Goal: Task Accomplishment & Management: Use online tool/utility

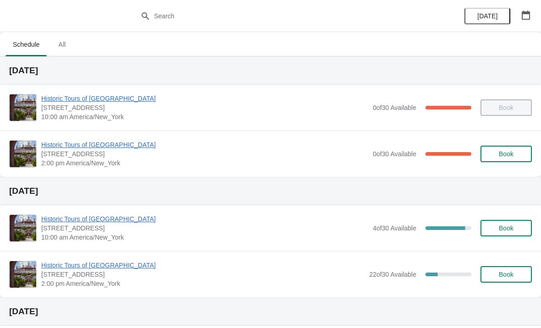
click at [73, 145] on span "Historic Tours of [GEOGRAPHIC_DATA]" at bounding box center [204, 144] width 327 height 9
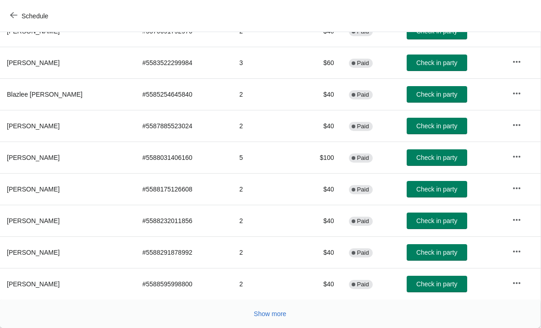
scroll to position [168, 0]
click at [272, 313] on span "Show more" at bounding box center [270, 313] width 33 height 7
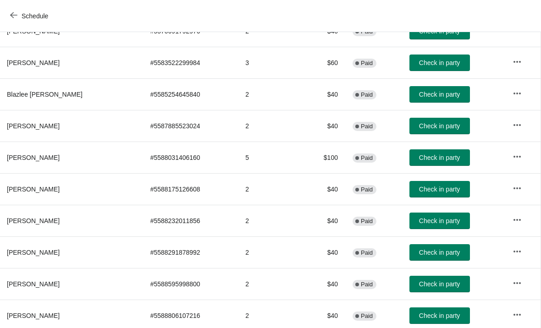
click at [422, 191] on span "Check in party" at bounding box center [439, 189] width 41 height 7
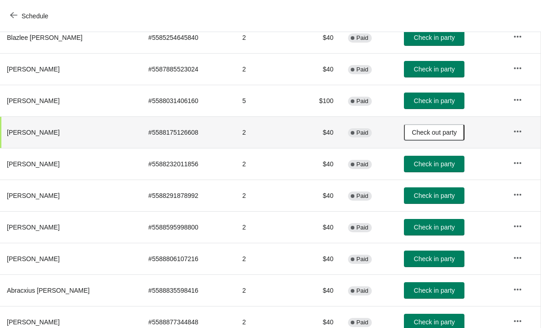
scroll to position [226, 0]
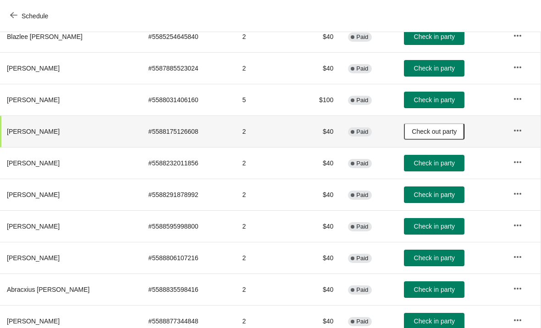
click at [417, 194] on span "Check in party" at bounding box center [434, 194] width 41 height 7
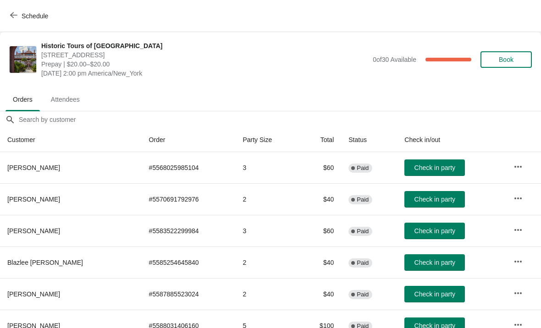
scroll to position [0, 0]
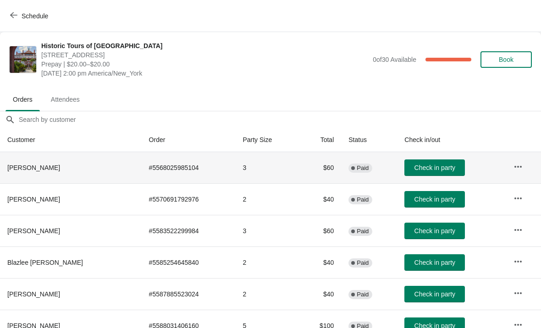
click at [409, 156] on td "Check in party" at bounding box center [451, 167] width 109 height 31
click at [412, 172] on button "Check in party" at bounding box center [434, 168] width 61 height 17
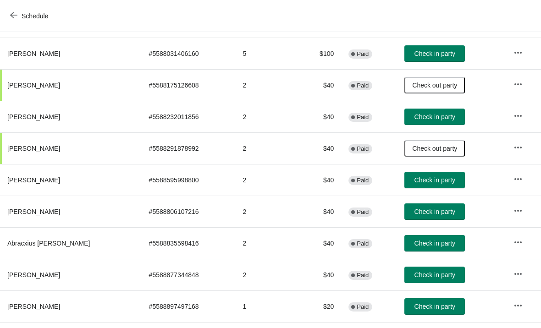
scroll to position [272, 0]
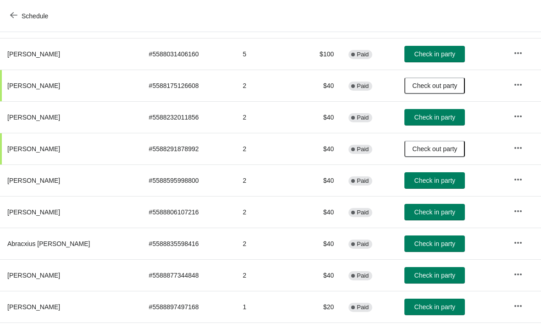
click at [428, 241] on span "Check in party" at bounding box center [435, 243] width 41 height 7
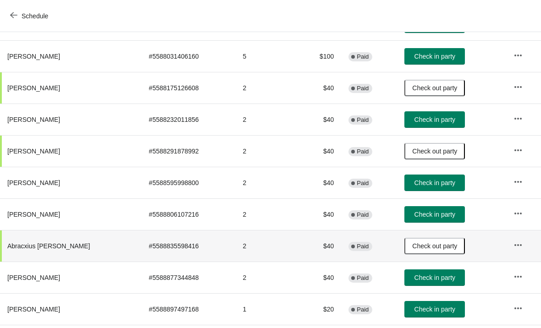
scroll to position [270, 0]
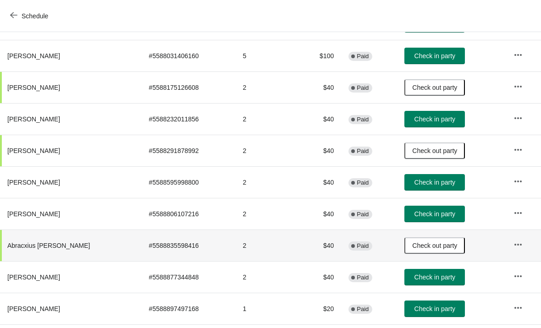
click at [445, 214] on span "Check in party" at bounding box center [435, 214] width 41 height 7
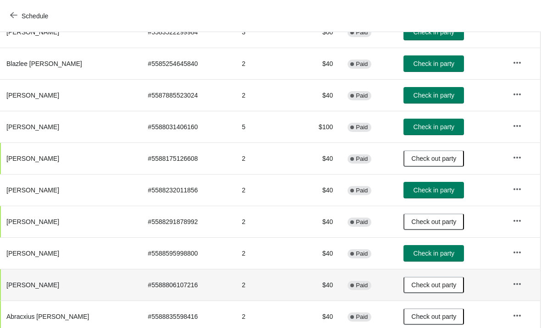
scroll to position [199, 0]
click at [434, 130] on span "Check in party" at bounding box center [434, 126] width 41 height 7
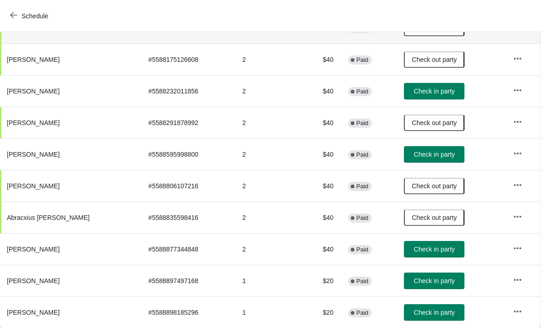
scroll to position [298, 0]
click at [414, 253] on span "Check in party" at bounding box center [434, 249] width 41 height 7
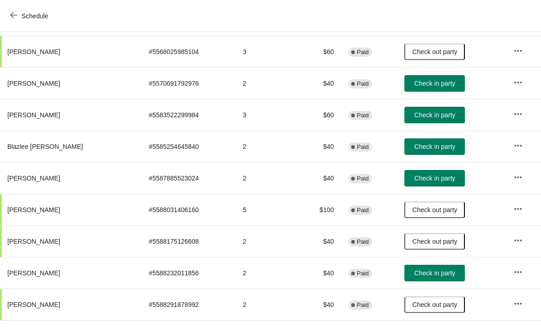
scroll to position [116, 0]
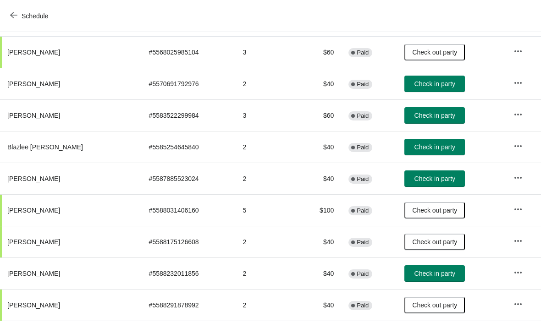
click at [414, 152] on button "Check in party" at bounding box center [434, 147] width 61 height 17
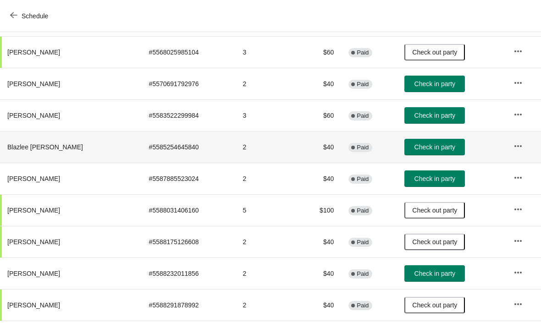
click at [417, 153] on button "Check in party" at bounding box center [434, 147] width 61 height 17
click at [432, 90] on button "Check in party" at bounding box center [434, 84] width 61 height 17
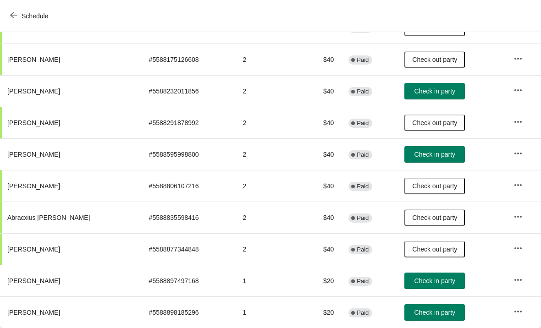
scroll to position [298, 0]
click at [429, 280] on span "Check in party" at bounding box center [435, 280] width 41 height 7
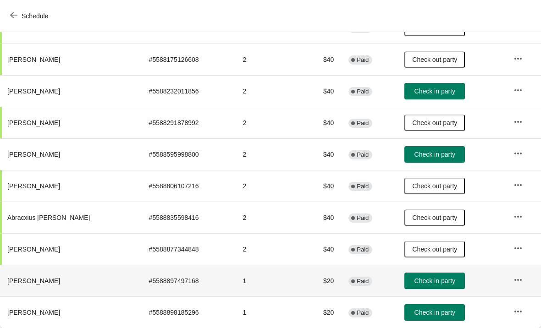
click at [428, 315] on span "Check in party" at bounding box center [435, 312] width 41 height 7
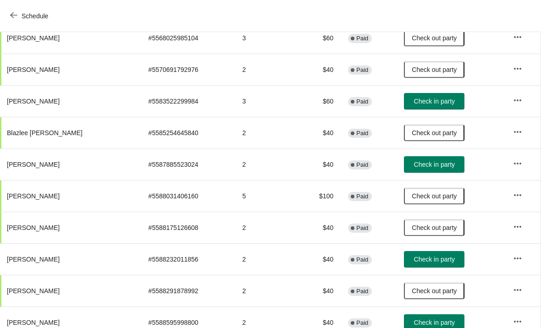
scroll to position [129, 0]
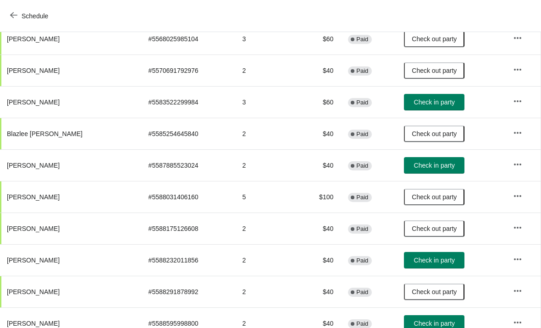
click at [430, 165] on span "Check in party" at bounding box center [434, 165] width 41 height 7
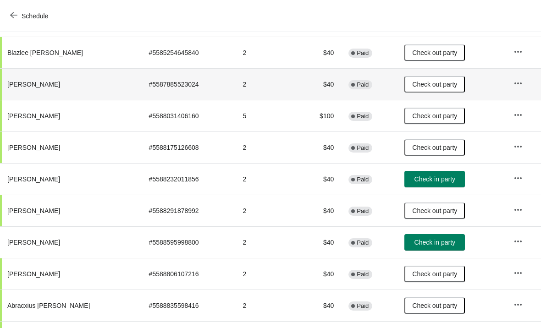
scroll to position [211, 0]
click at [406, 247] on button "Check in party" at bounding box center [434, 242] width 61 height 17
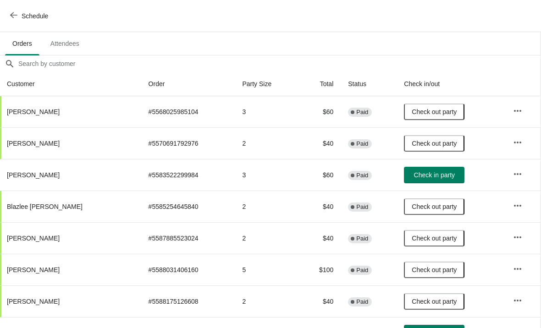
scroll to position [55, 0]
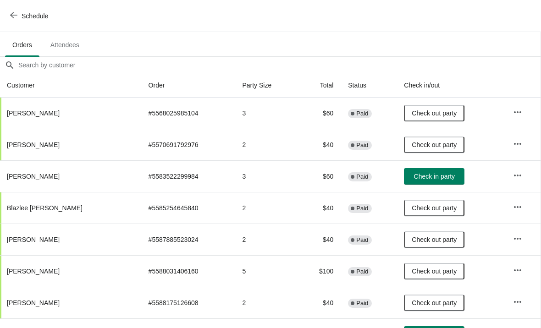
click at [433, 180] on span "Check in party" at bounding box center [434, 176] width 41 height 7
